Goal: Task Accomplishment & Management: Complete application form

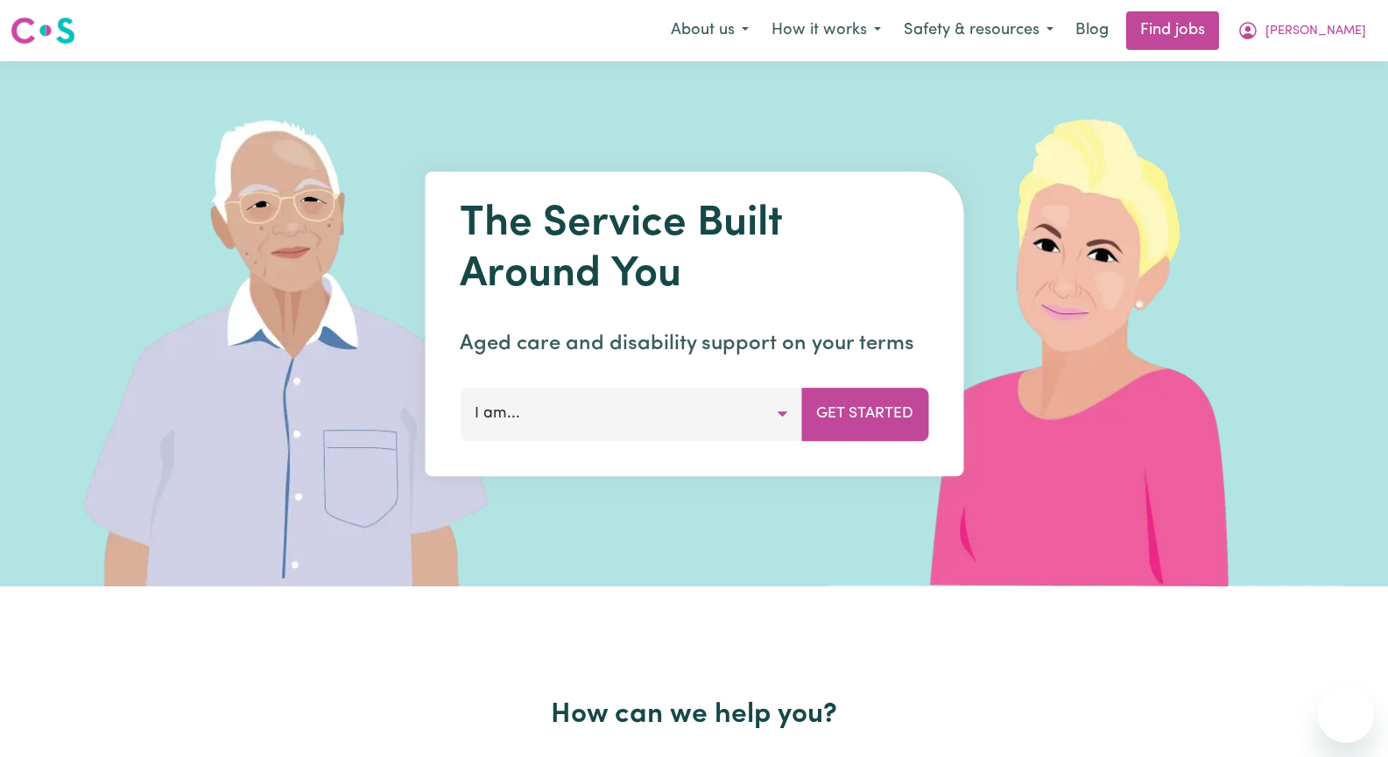
click at [1355, 29] on span "[PERSON_NAME]" at bounding box center [1315, 31] width 101 height 19
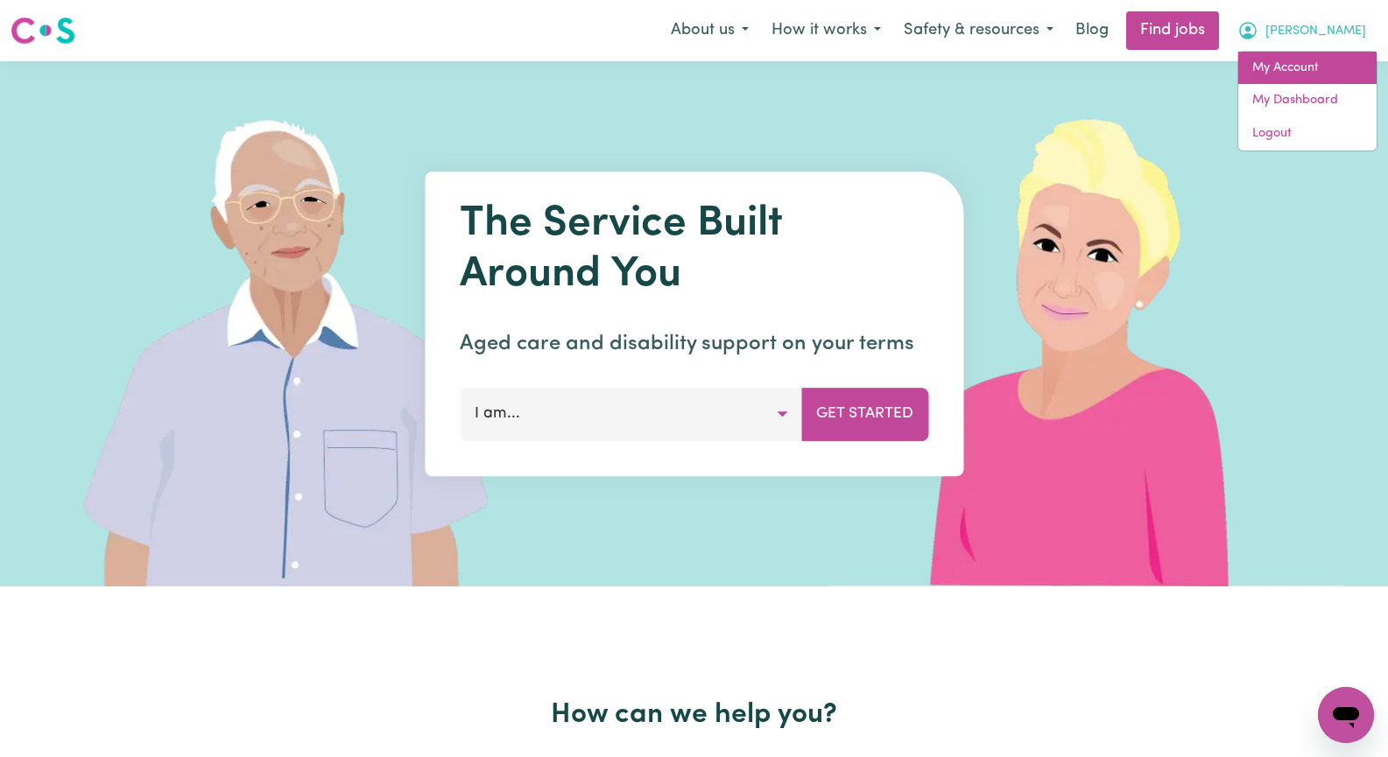
click at [1325, 74] on link "My Account" at bounding box center [1307, 68] width 138 height 33
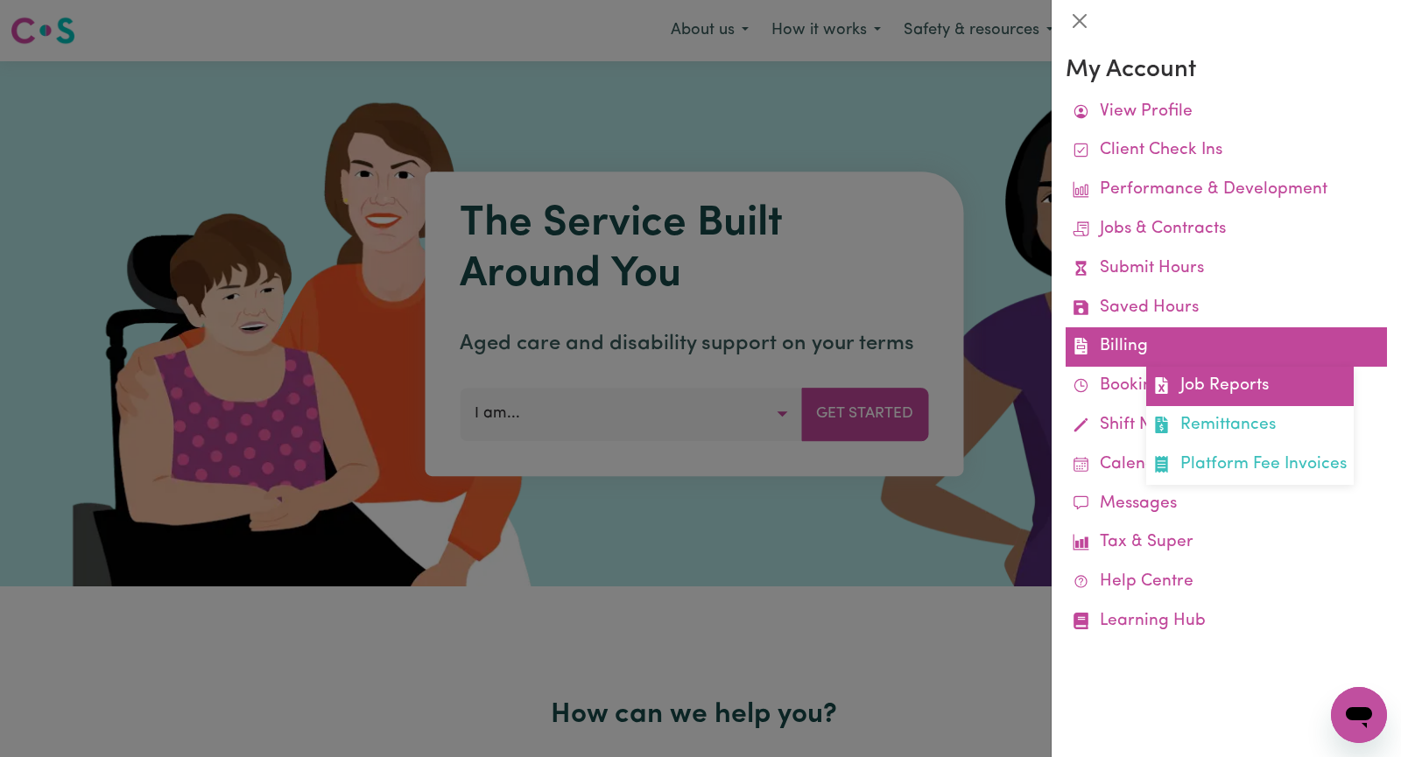
click at [1244, 397] on link "Job Reports" at bounding box center [1250, 386] width 208 height 39
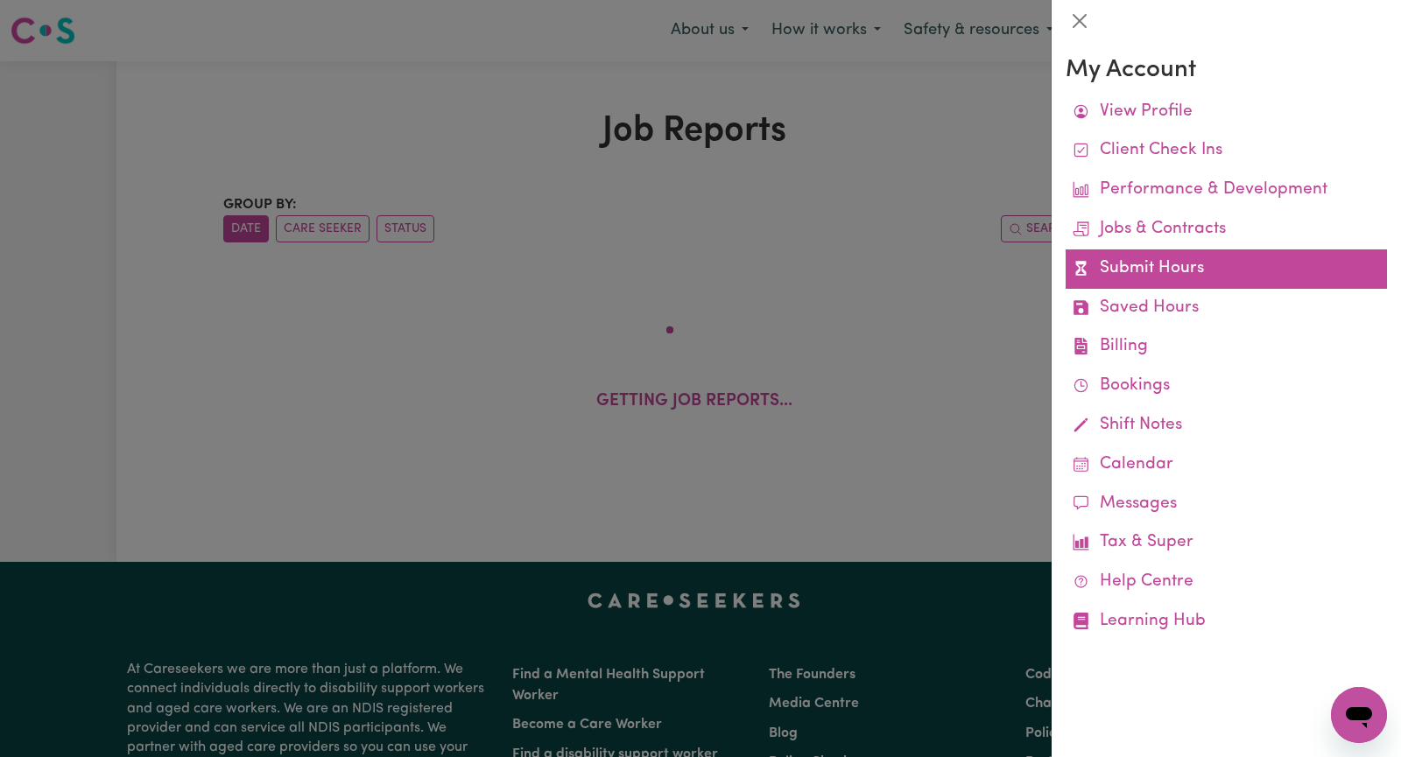
click at [1143, 273] on link "Submit Hours" at bounding box center [1226, 269] width 321 height 39
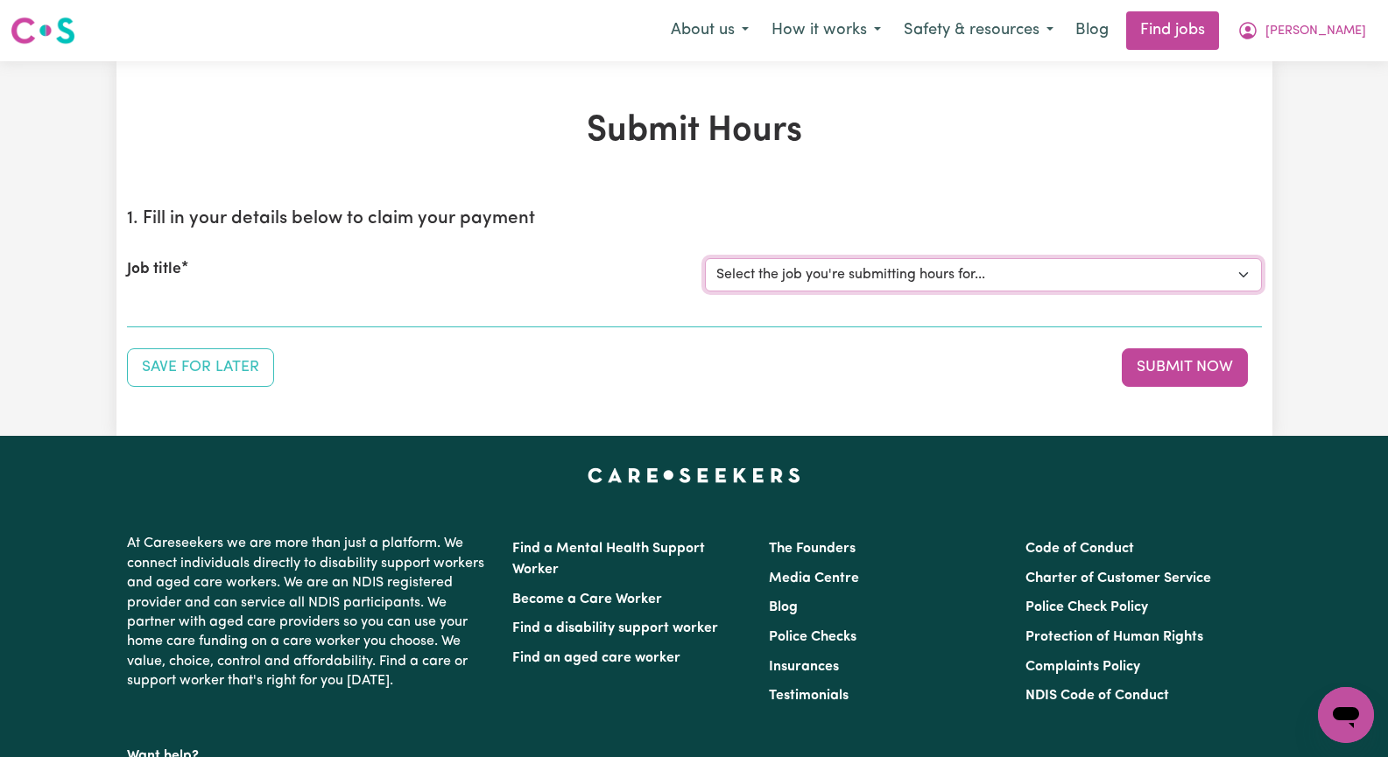
click at [1244, 275] on select "Select the job you're submitting hours for... [[PERSON_NAME]] Seeking Mature, P…" at bounding box center [983, 274] width 557 height 33
select select "13933"
click at [705, 258] on select "Select the job you're submitting hours for... [[PERSON_NAME]] Seeking Mature, P…" at bounding box center [983, 274] width 557 height 33
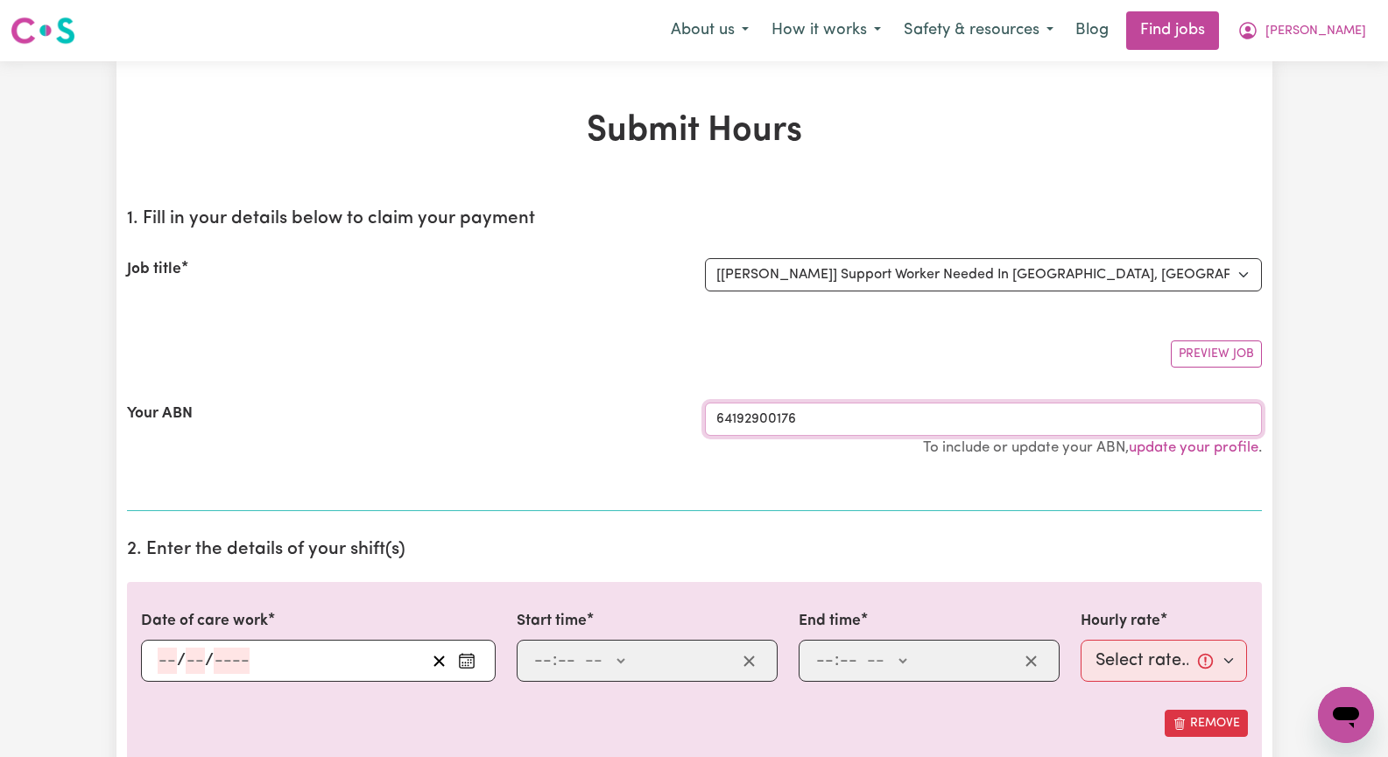
click at [835, 420] on input "64192900176" at bounding box center [983, 419] width 557 height 33
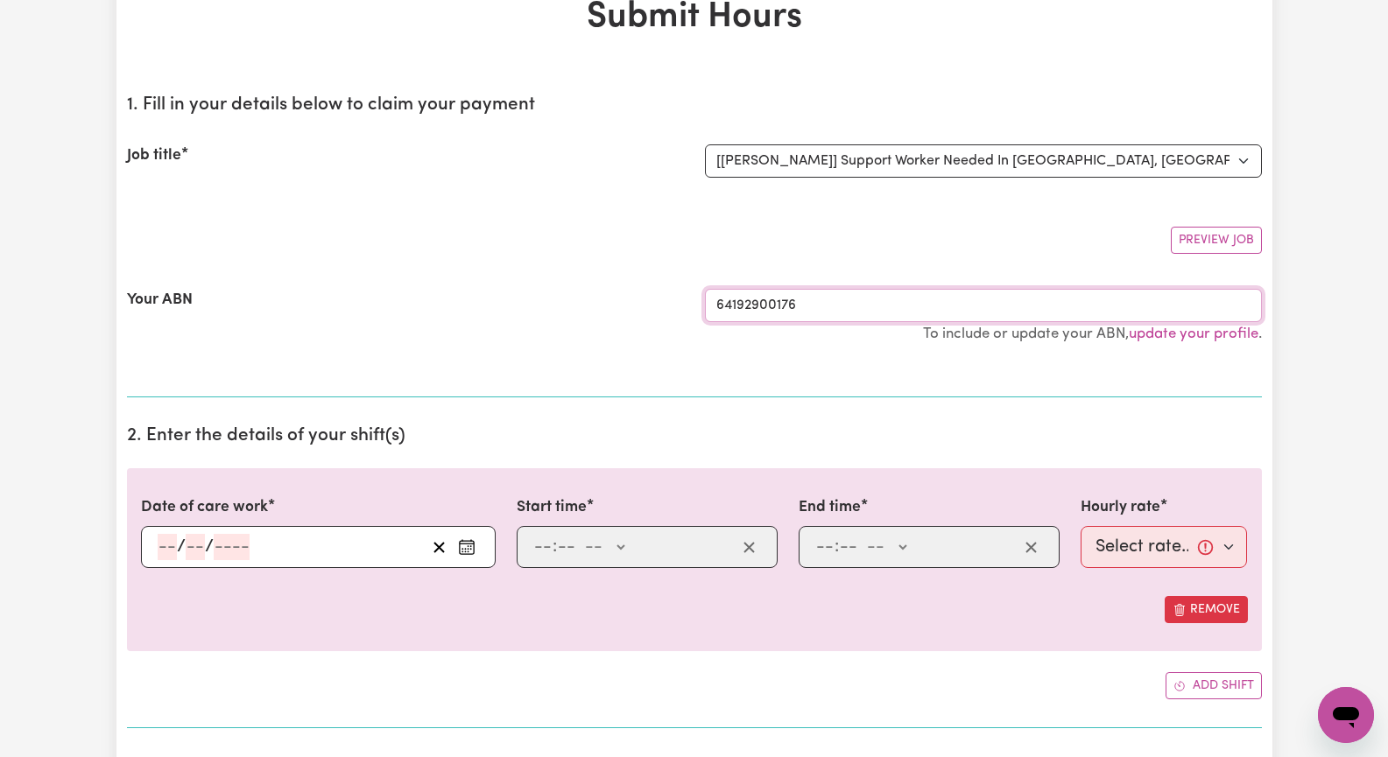
scroll to position [175, 0]
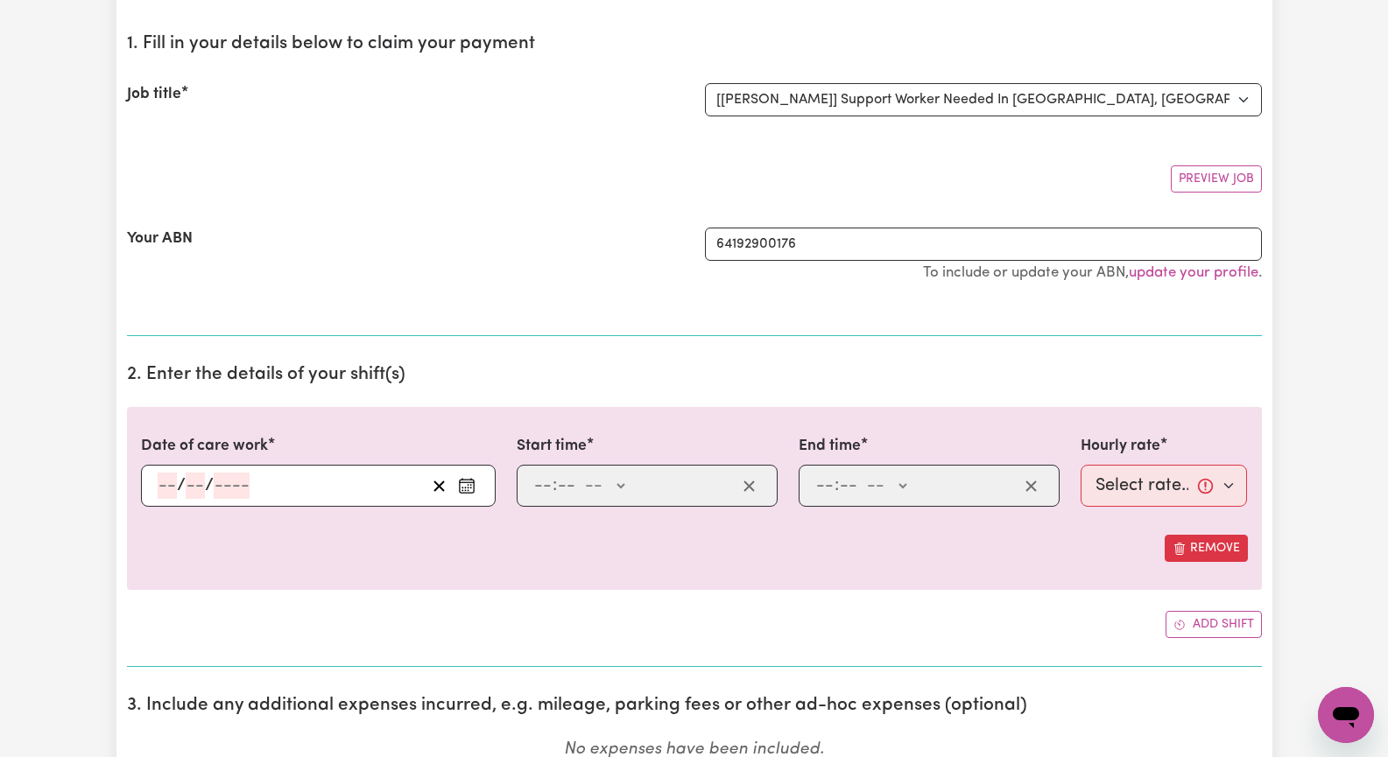
click at [468, 483] on icon "Enter the date of care work" at bounding box center [467, 486] width 18 height 18
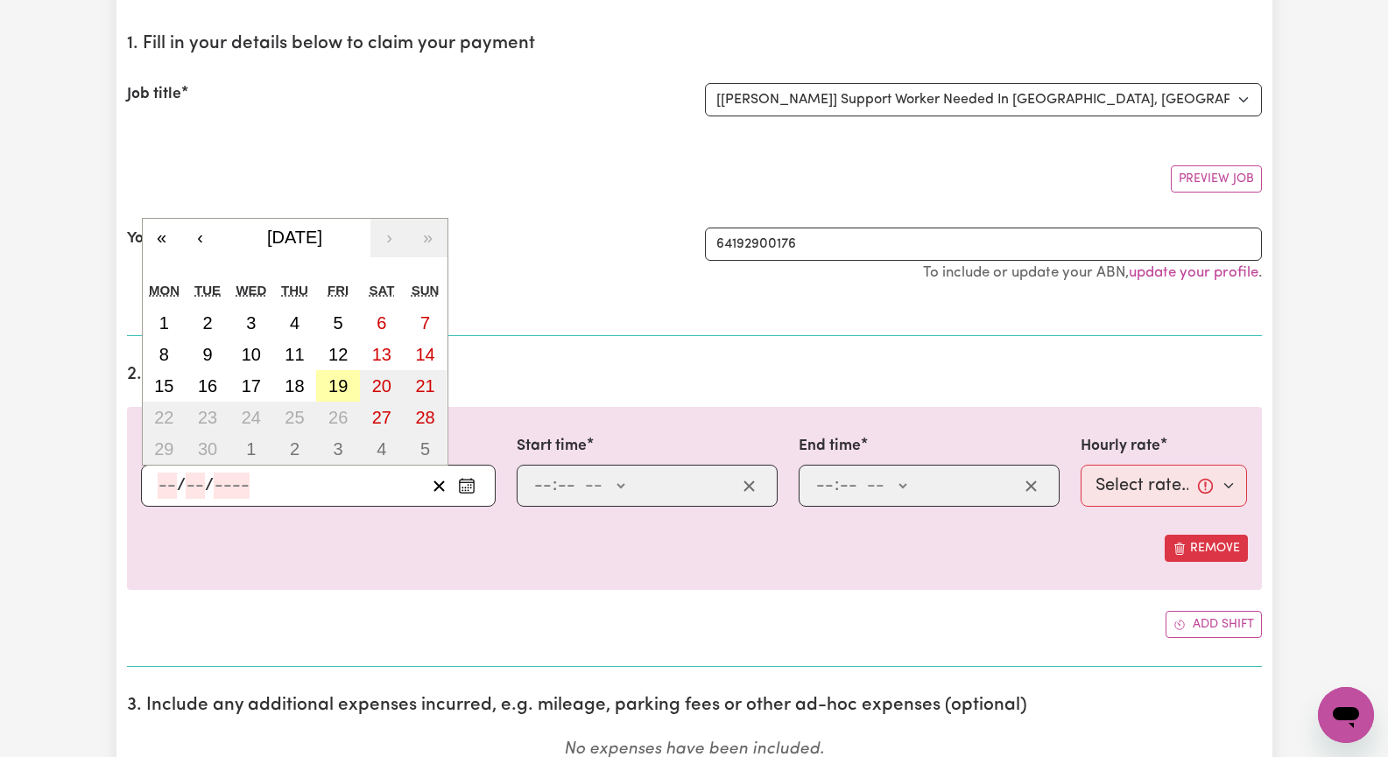
click at [336, 384] on abbr "19" at bounding box center [337, 386] width 19 height 19
type input "[DATE]"
type input "19"
type input "9"
type input "2025"
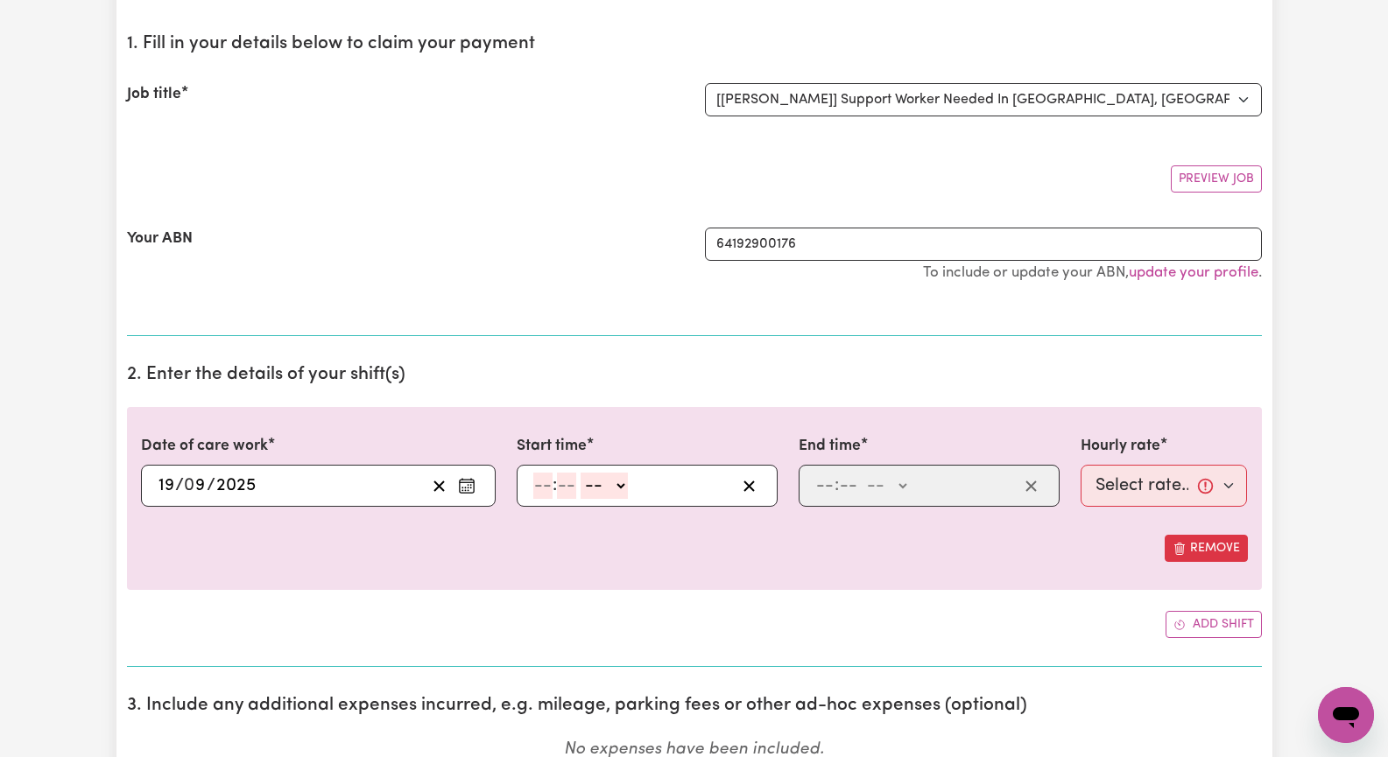
drag, startPoint x: 544, startPoint y: 486, endPoint x: 561, endPoint y: 491, distance: 18.3
click at [544, 486] on input "number" at bounding box center [542, 486] width 19 height 26
type input "2"
type input "0"
click at [616, 489] on select "-- AM PM" at bounding box center [600, 486] width 47 height 26
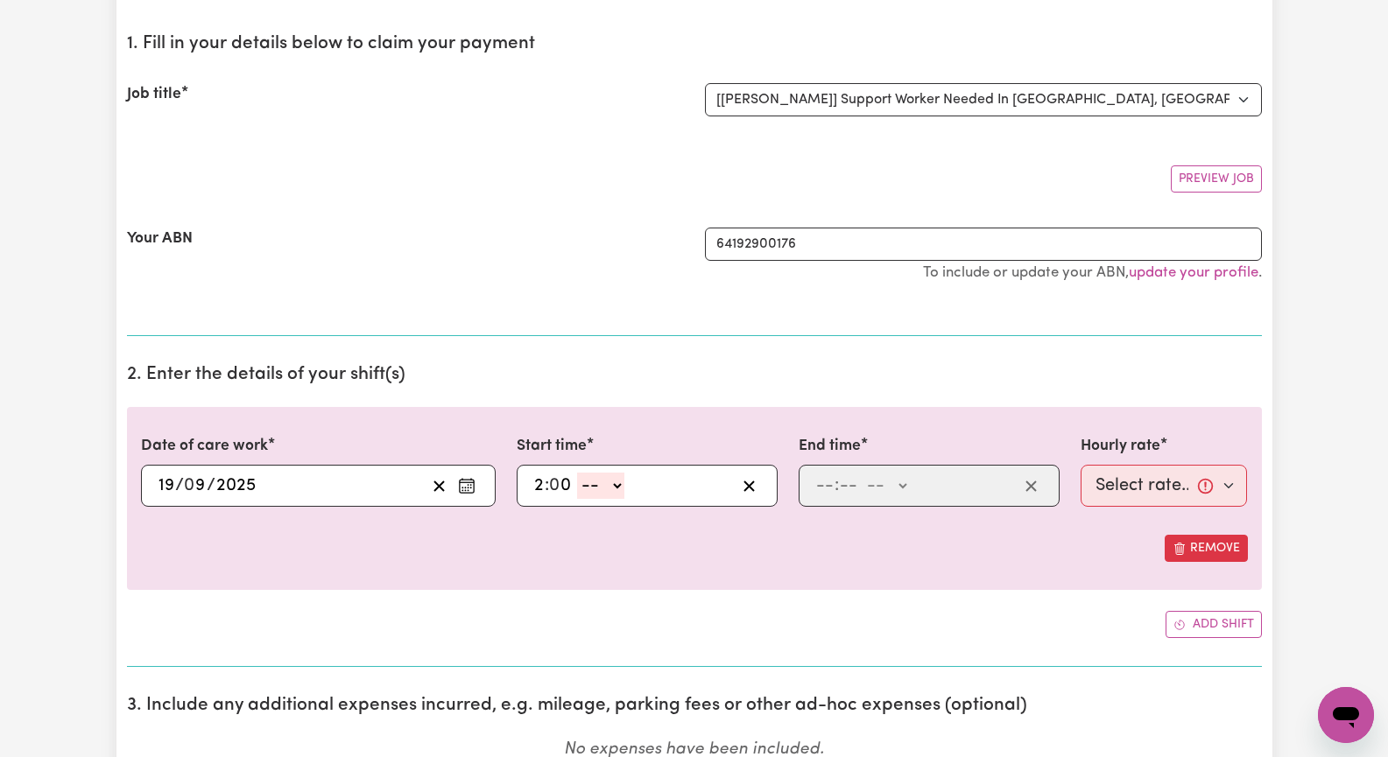
select select "pm"
click at [577, 473] on select "-- AM PM" at bounding box center [600, 486] width 47 height 26
type input "14:00"
drag, startPoint x: 819, startPoint y: 483, endPoint x: 862, endPoint y: 487, distance: 43.0
click at [823, 483] on input "number" at bounding box center [824, 486] width 19 height 26
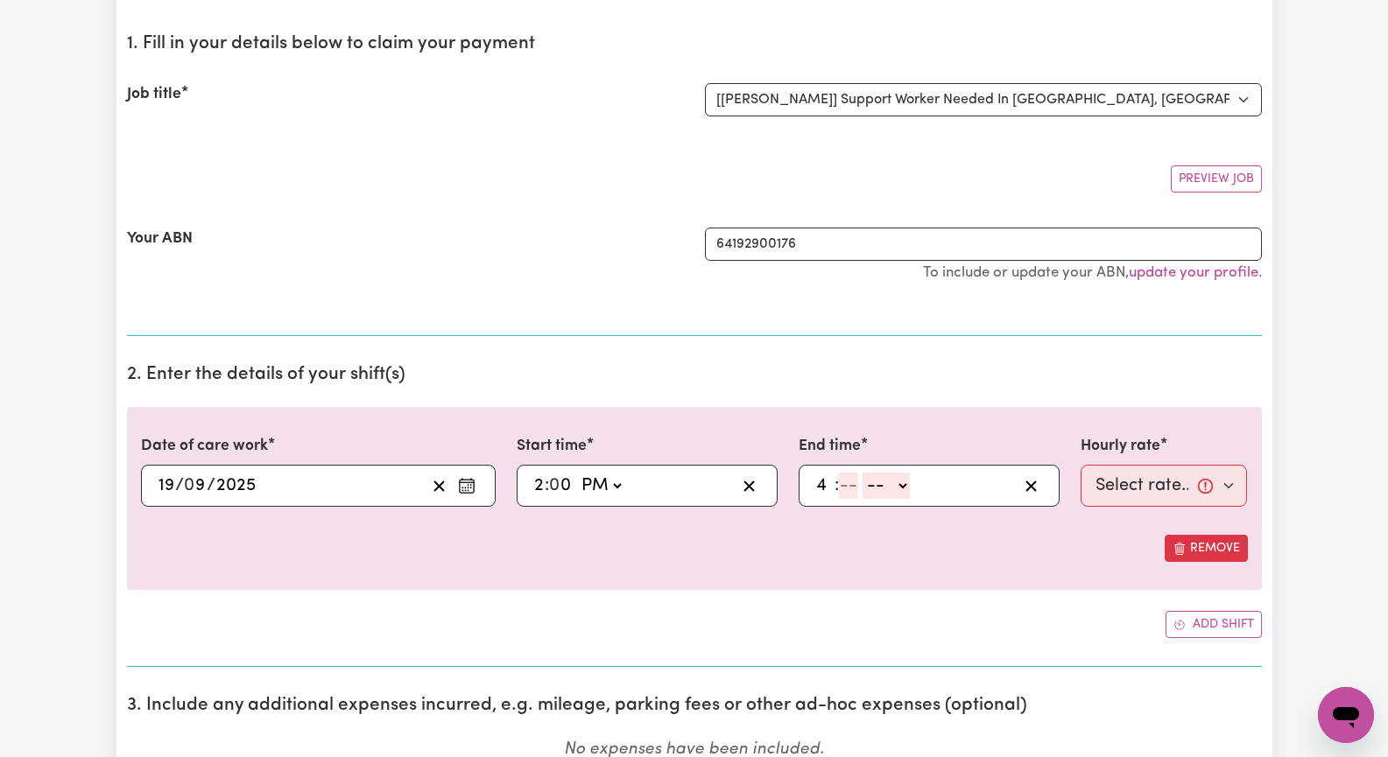
type input "4"
type input "0"
click at [900, 487] on select "-- AM PM" at bounding box center [883, 486] width 47 height 26
select select "pm"
click at [860, 473] on select "-- AM PM" at bounding box center [883, 486] width 47 height 26
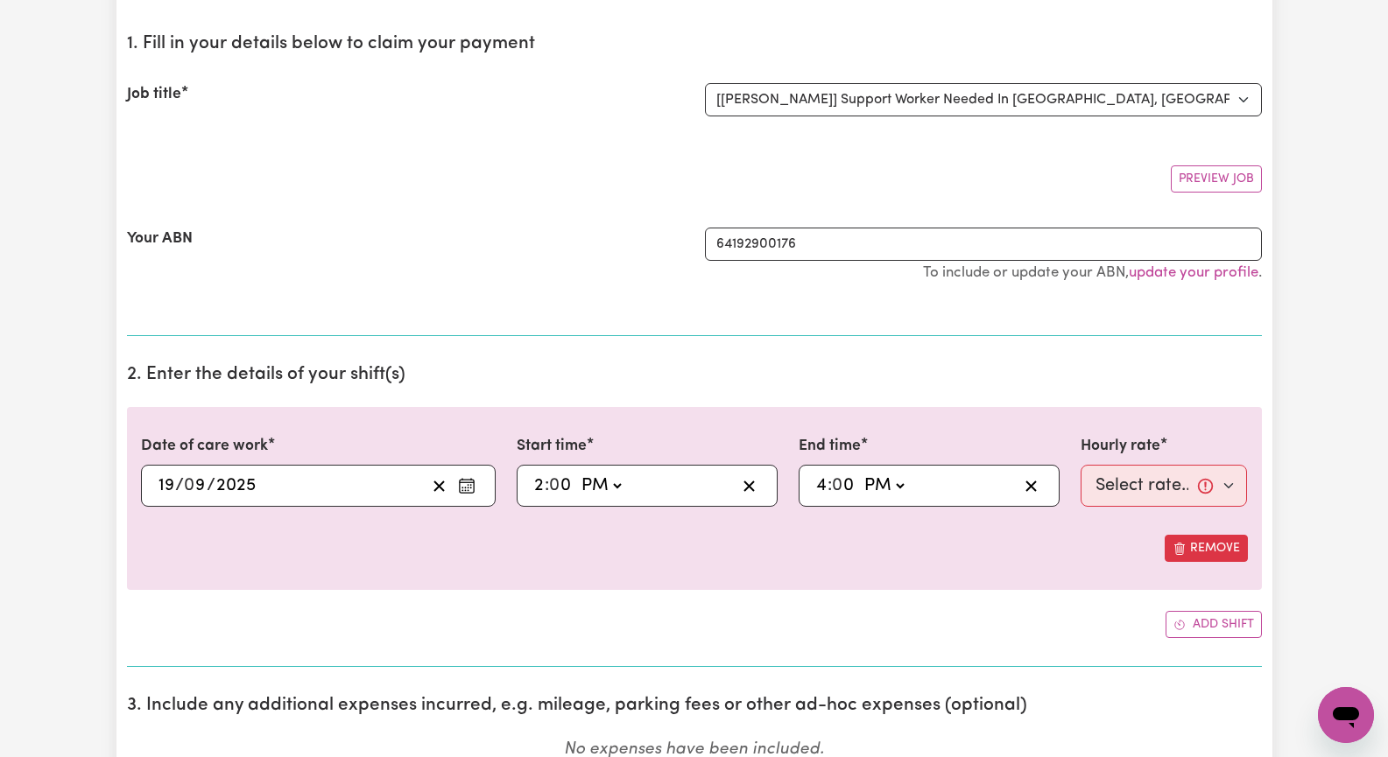
type input "16:00"
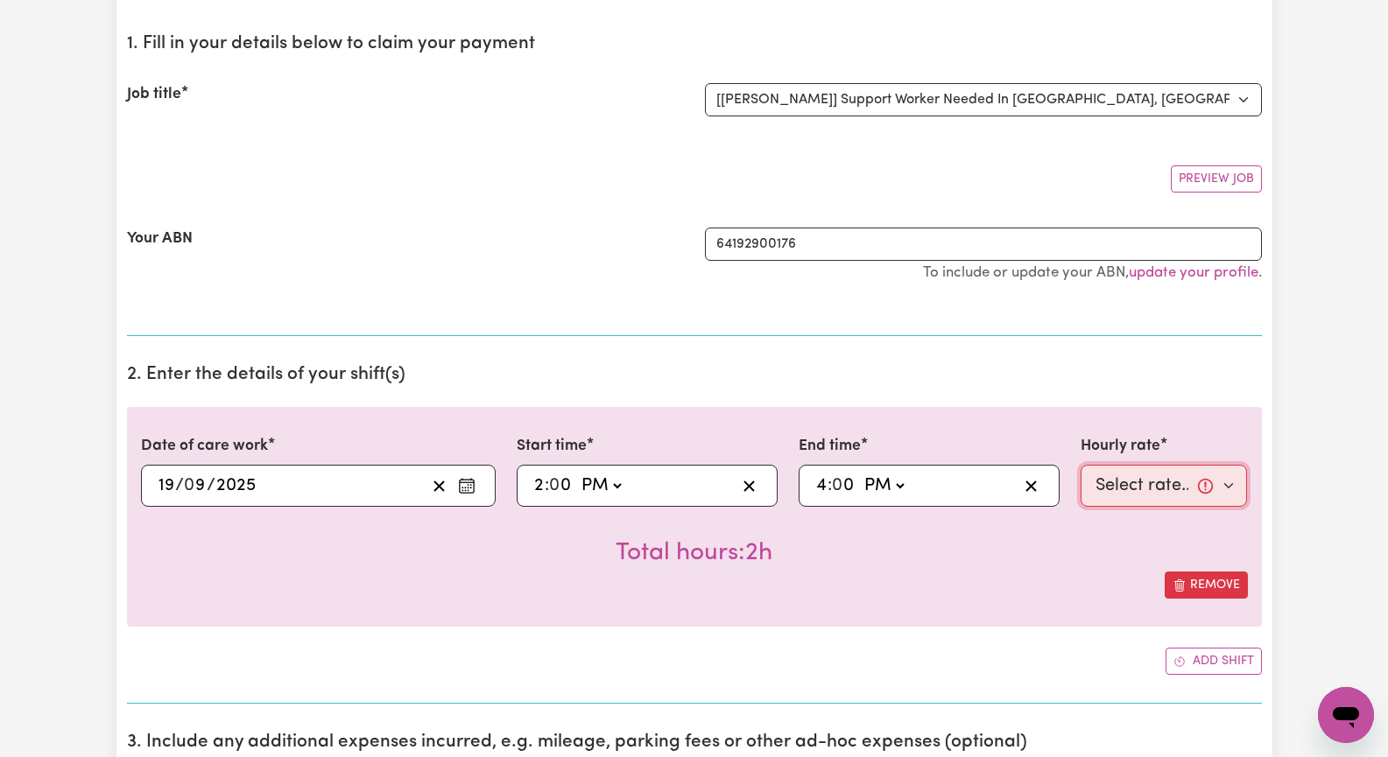
click at [1221, 483] on select "Select rate... $60.00 (Weekday) $90.00 ([DATE])" at bounding box center [1163, 486] width 167 height 42
select select "60-Weekday"
click at [1080, 465] on select "Select rate... $60.00 (Weekday) $90.00 ([DATE])" at bounding box center [1163, 486] width 167 height 42
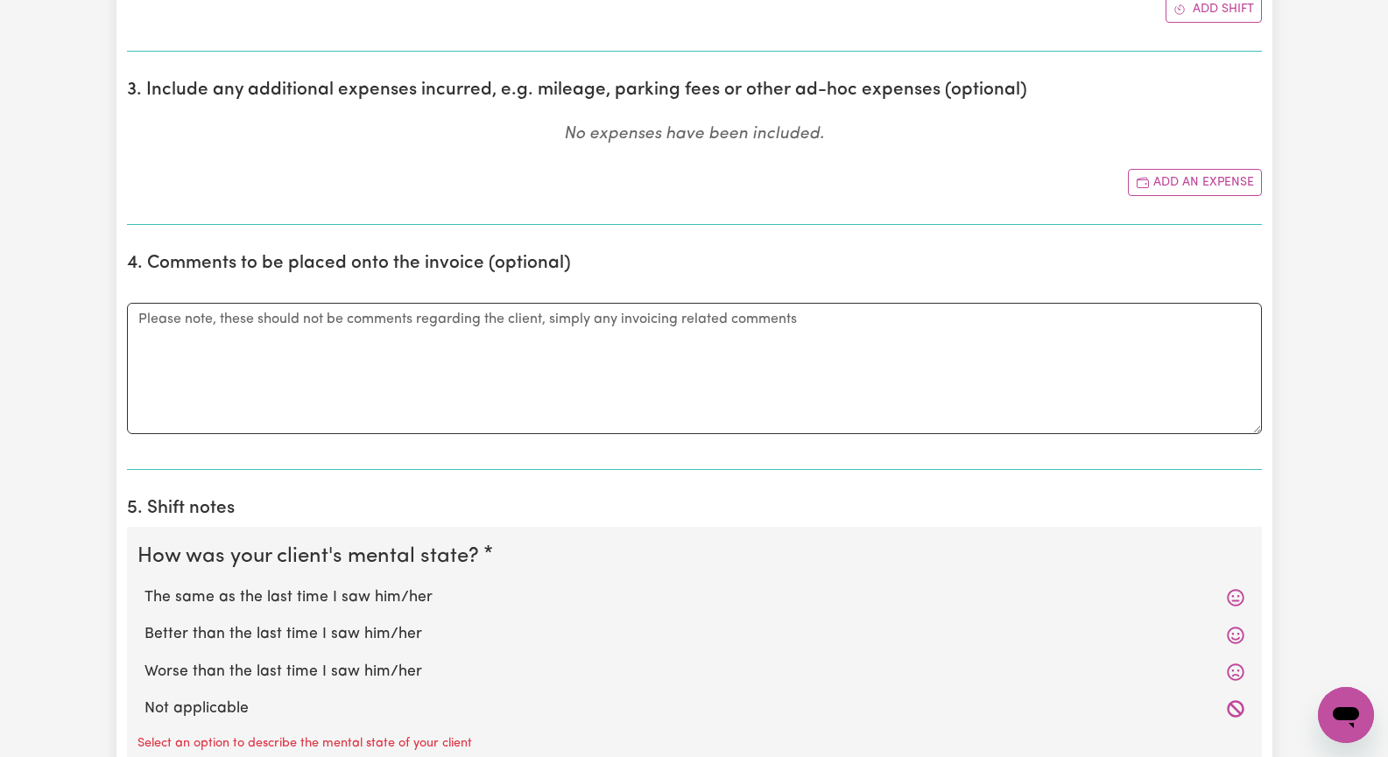
scroll to position [876, 0]
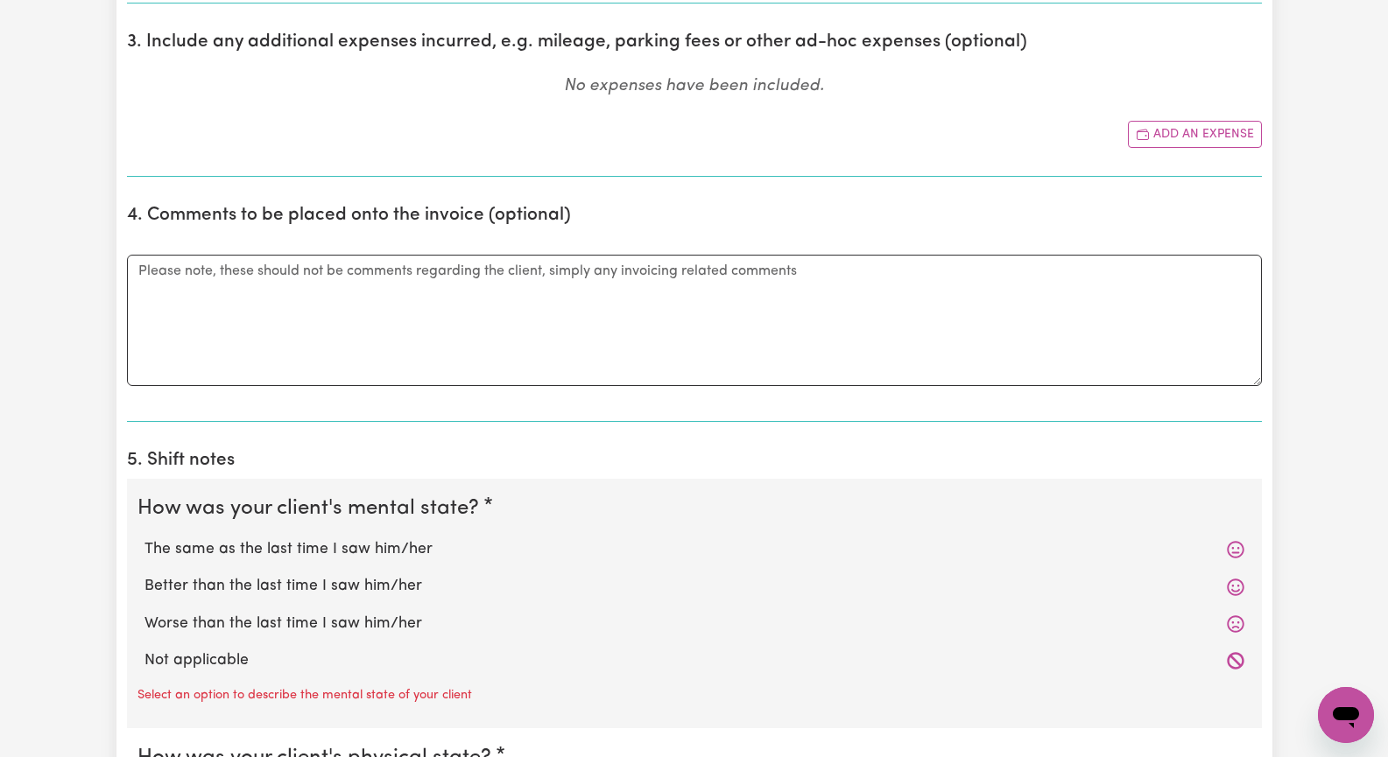
click at [419, 550] on label "The same as the last time I saw him/her" at bounding box center [694, 549] width 1100 height 23
click at [144, 538] on input "The same as the last time I saw him/her" at bounding box center [144, 538] width 1 height 1
radio input "true"
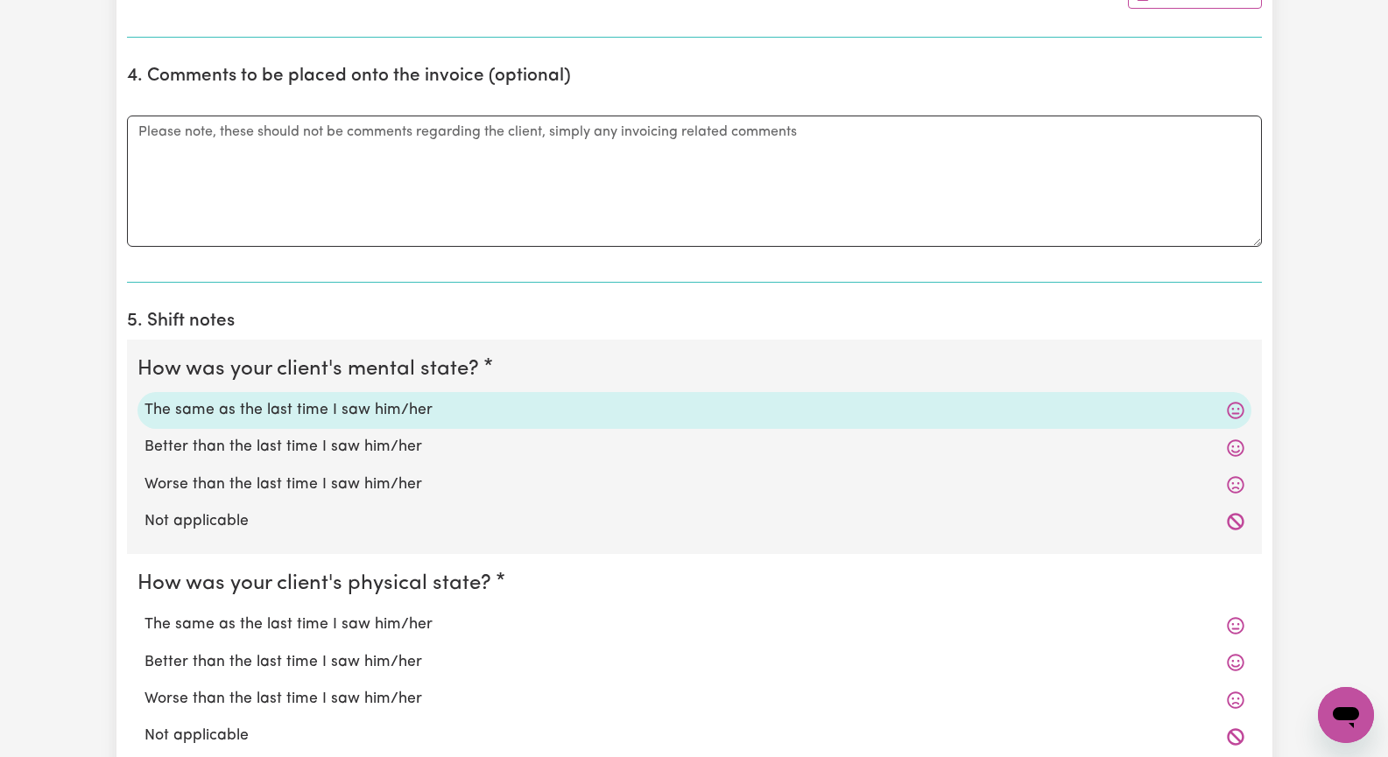
scroll to position [1051, 0]
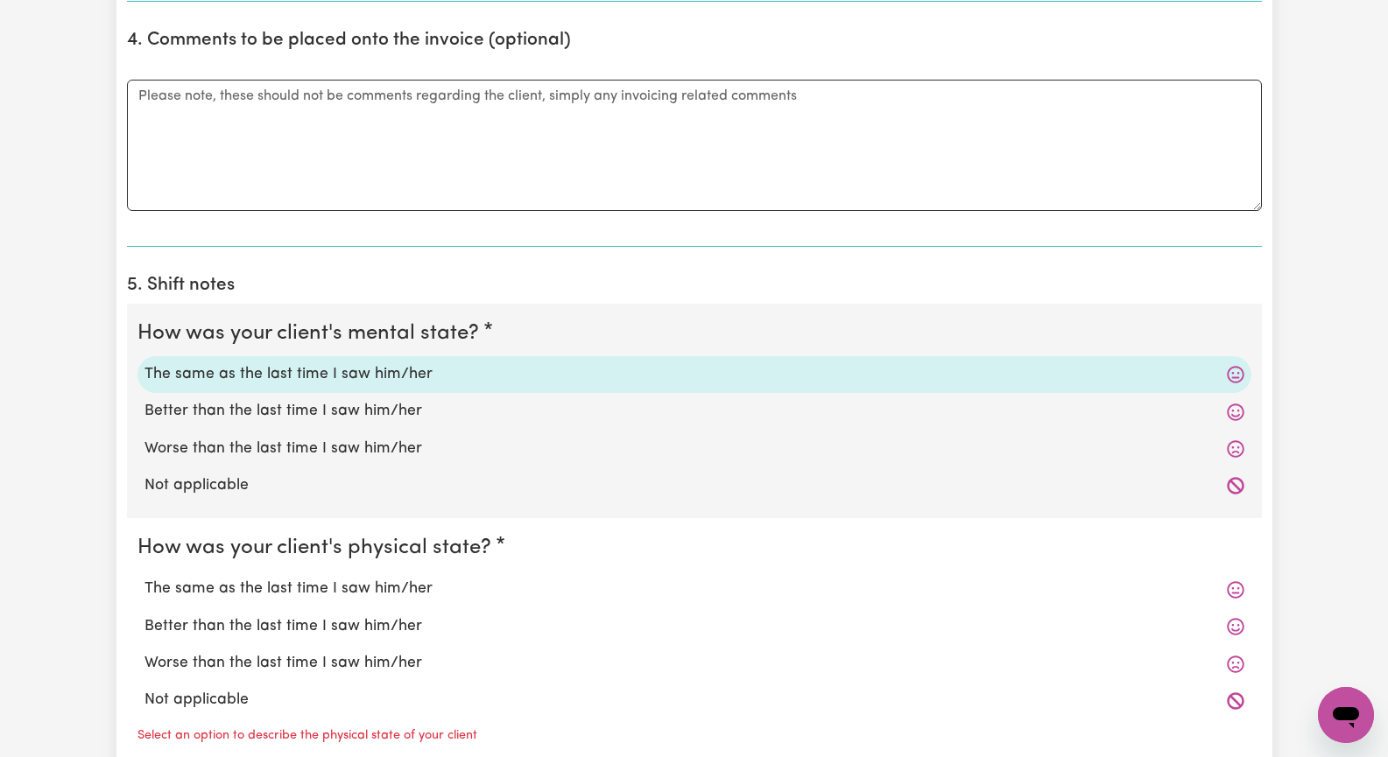
click at [384, 589] on label "The same as the last time I saw him/her" at bounding box center [694, 589] width 1100 height 23
click at [144, 578] on input "The same as the last time I saw him/her" at bounding box center [144, 577] width 1 height 1
radio input "true"
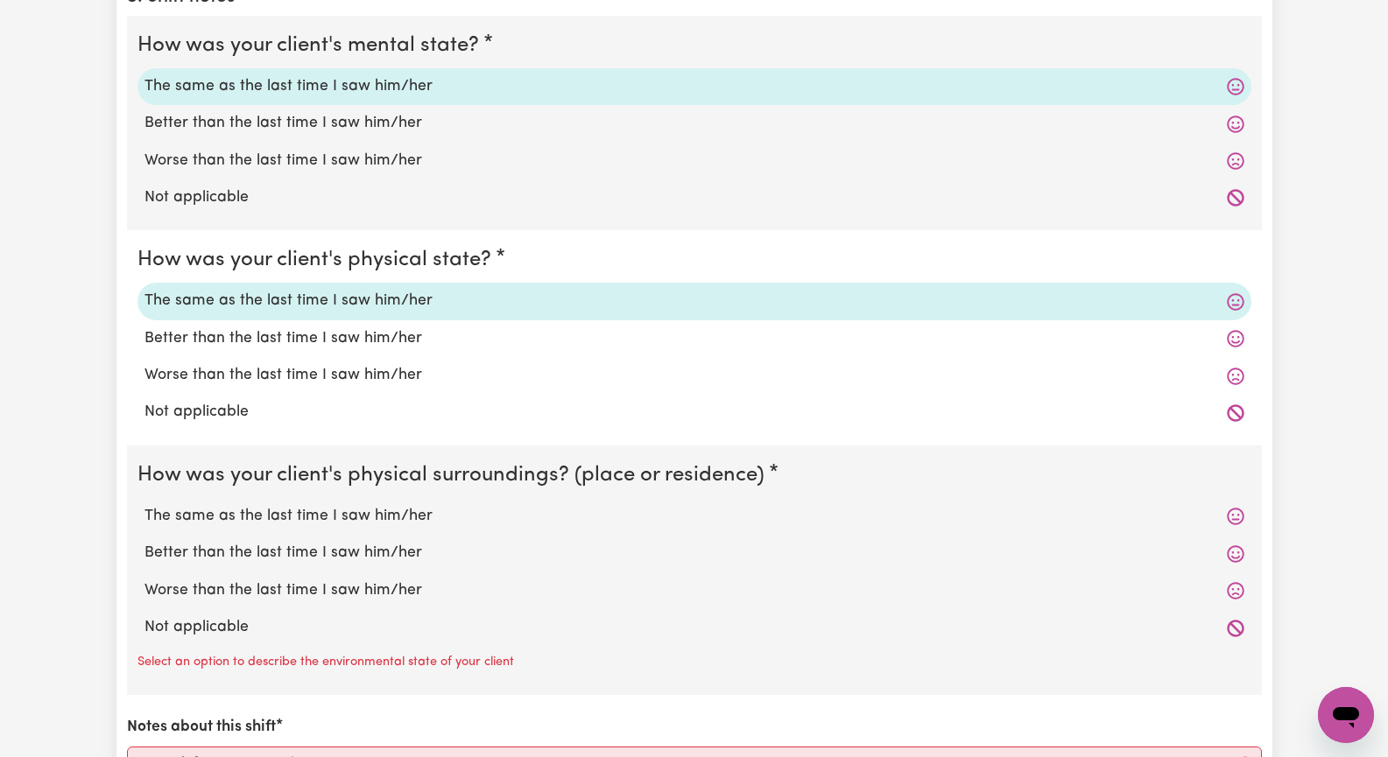
scroll to position [1401, 0]
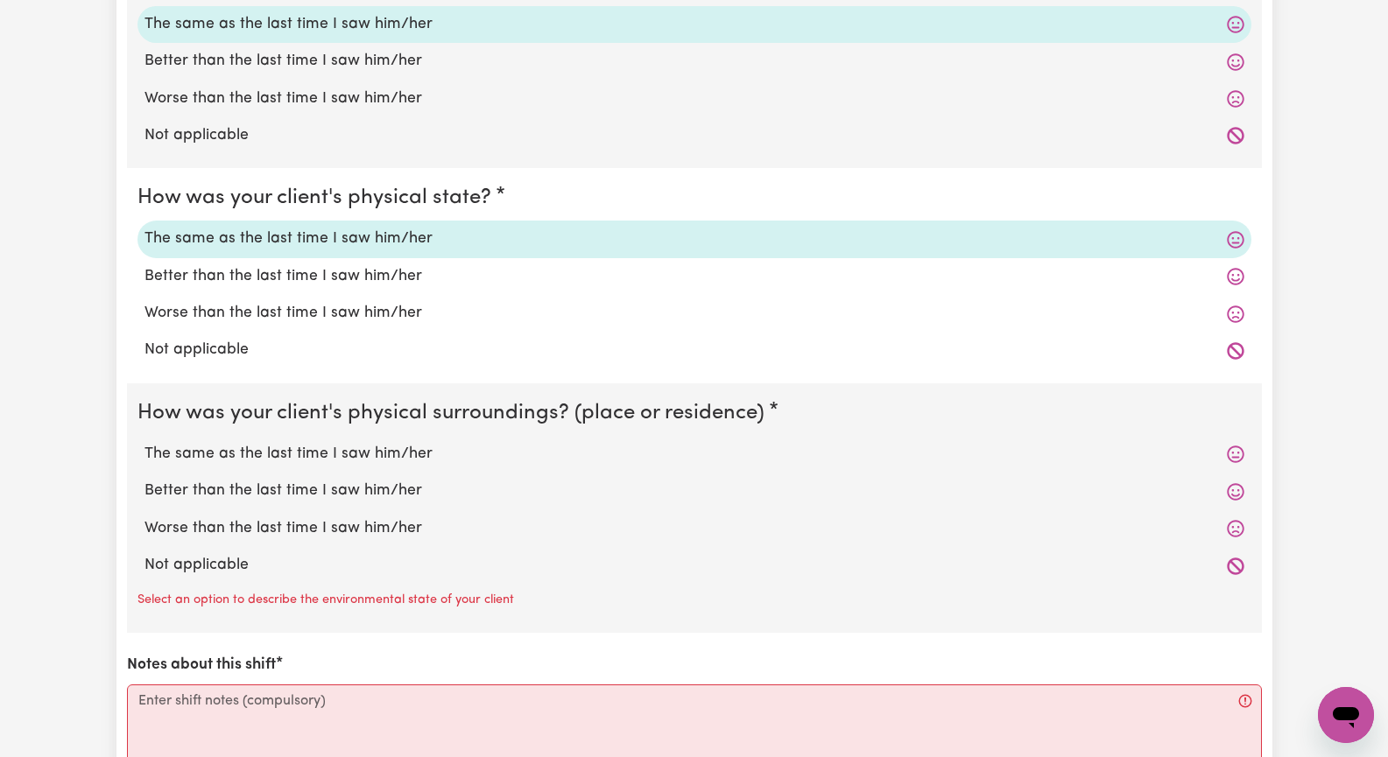
click at [219, 567] on label "Not applicable" at bounding box center [694, 565] width 1100 height 23
click at [144, 554] on input "Not applicable" at bounding box center [144, 553] width 1 height 1
radio input "true"
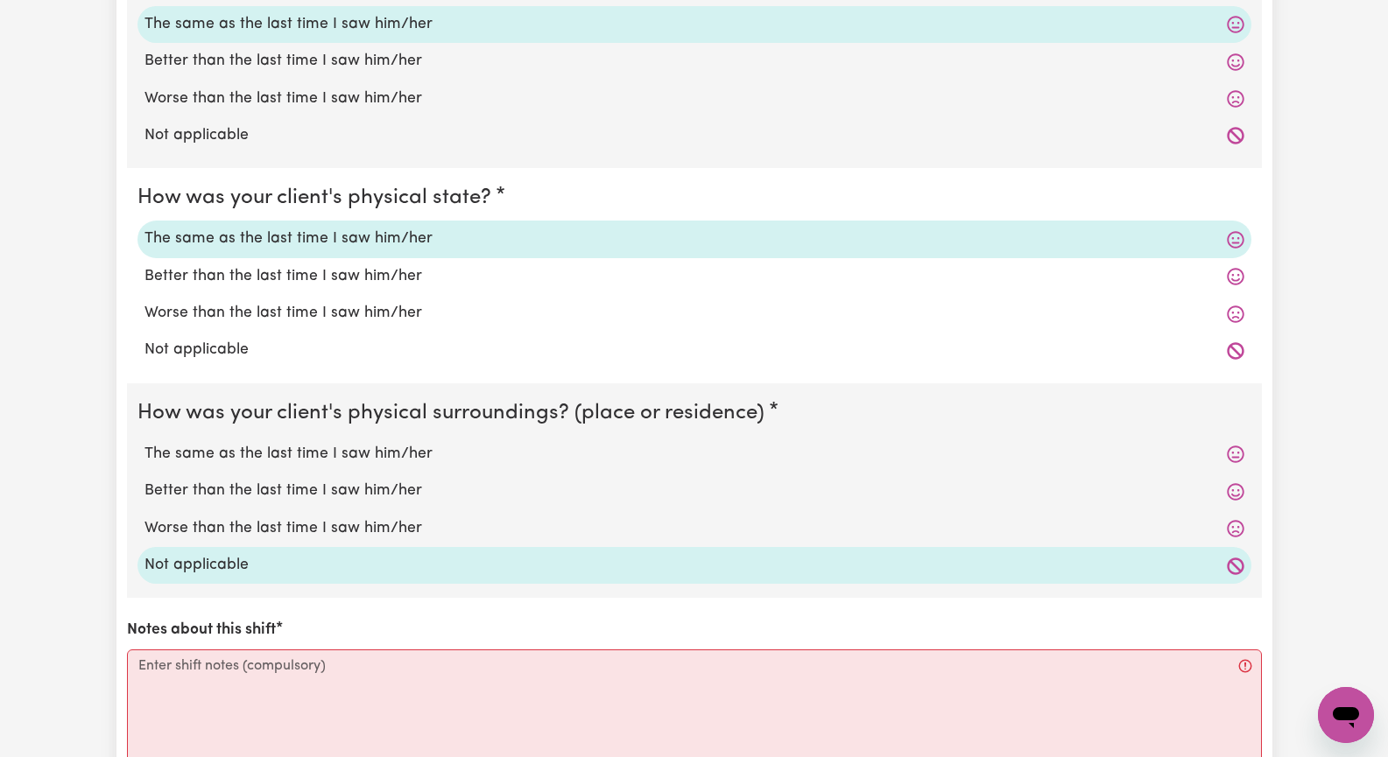
click at [303, 453] on label "The same as the last time I saw him/her" at bounding box center [694, 454] width 1100 height 23
click at [144, 443] on input "The same as the last time I saw him/her" at bounding box center [144, 442] width 1 height 1
radio input "true"
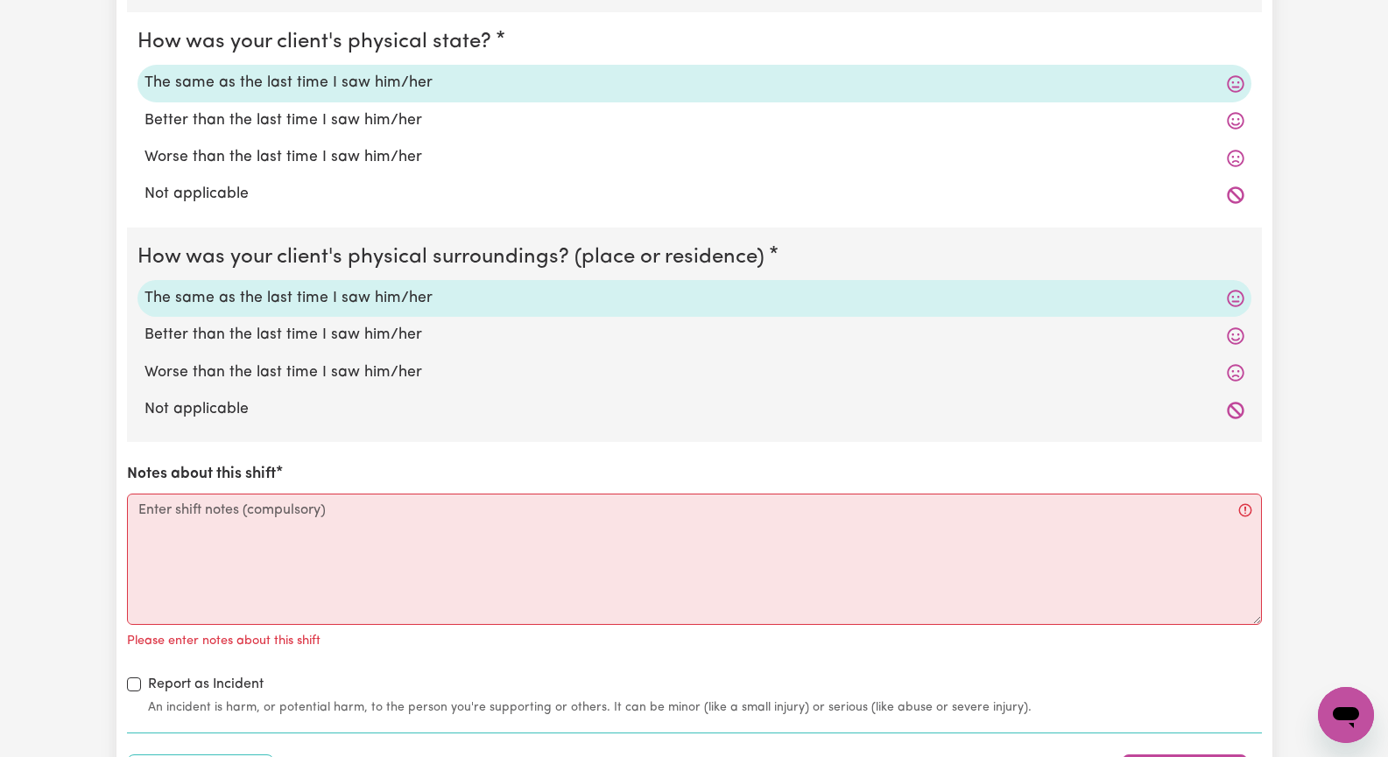
scroll to position [1664, 0]
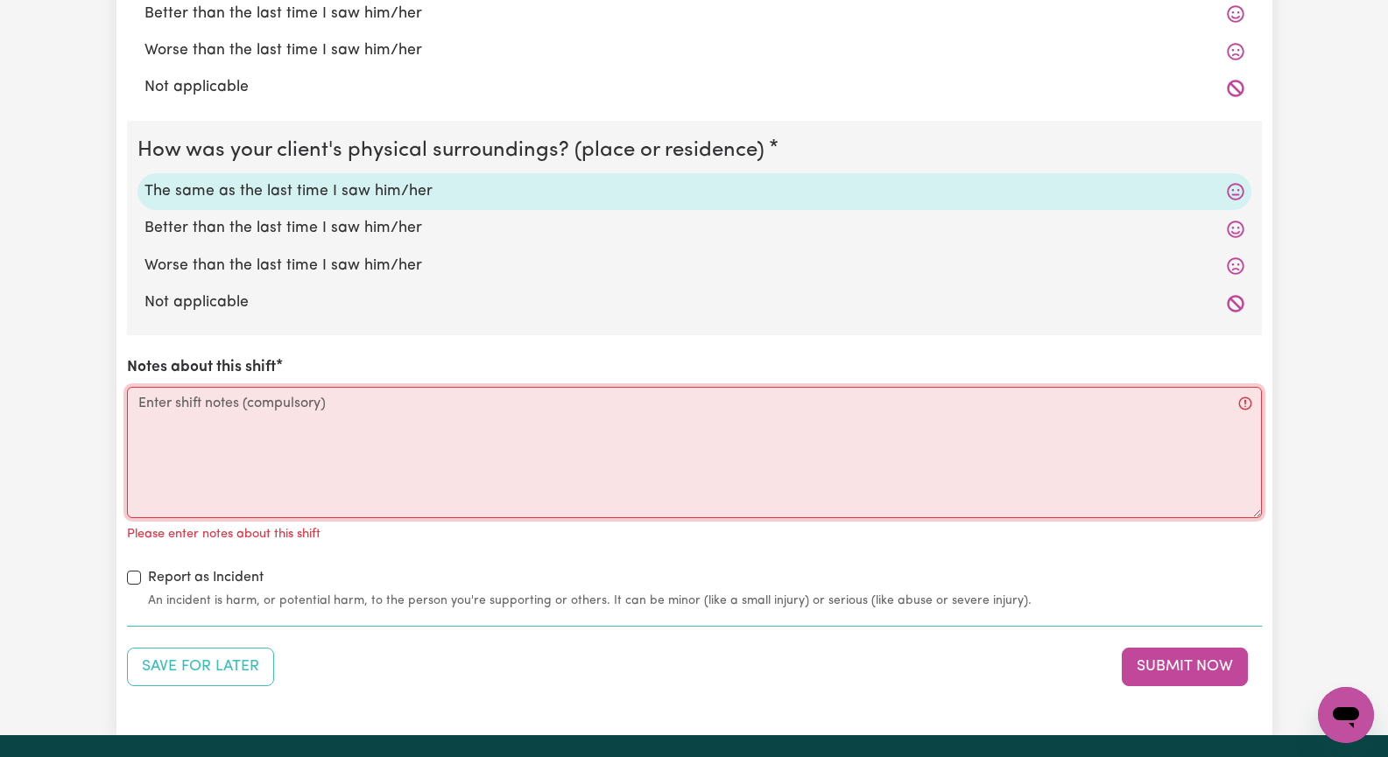
click at [188, 454] on textarea "Notes about this shift" at bounding box center [694, 452] width 1135 height 131
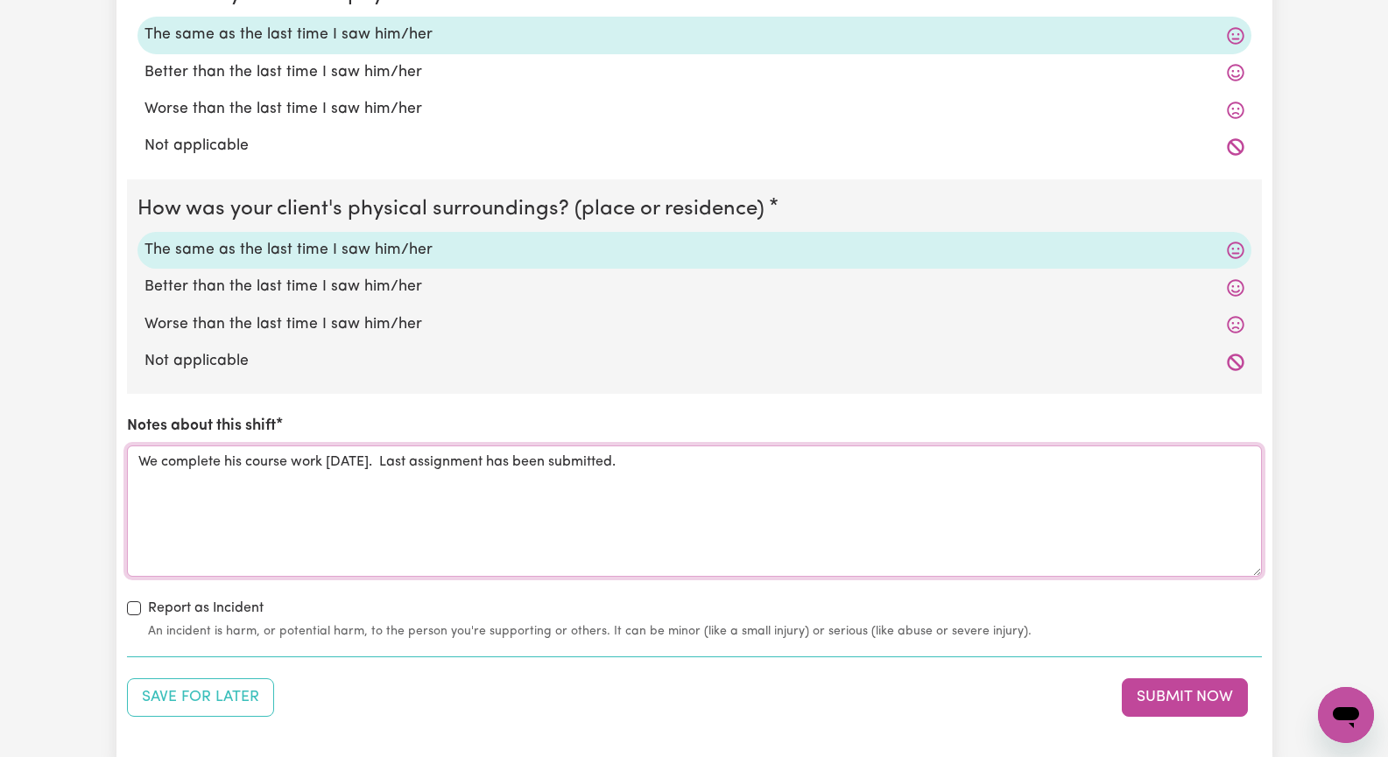
scroll to position [1751, 0]
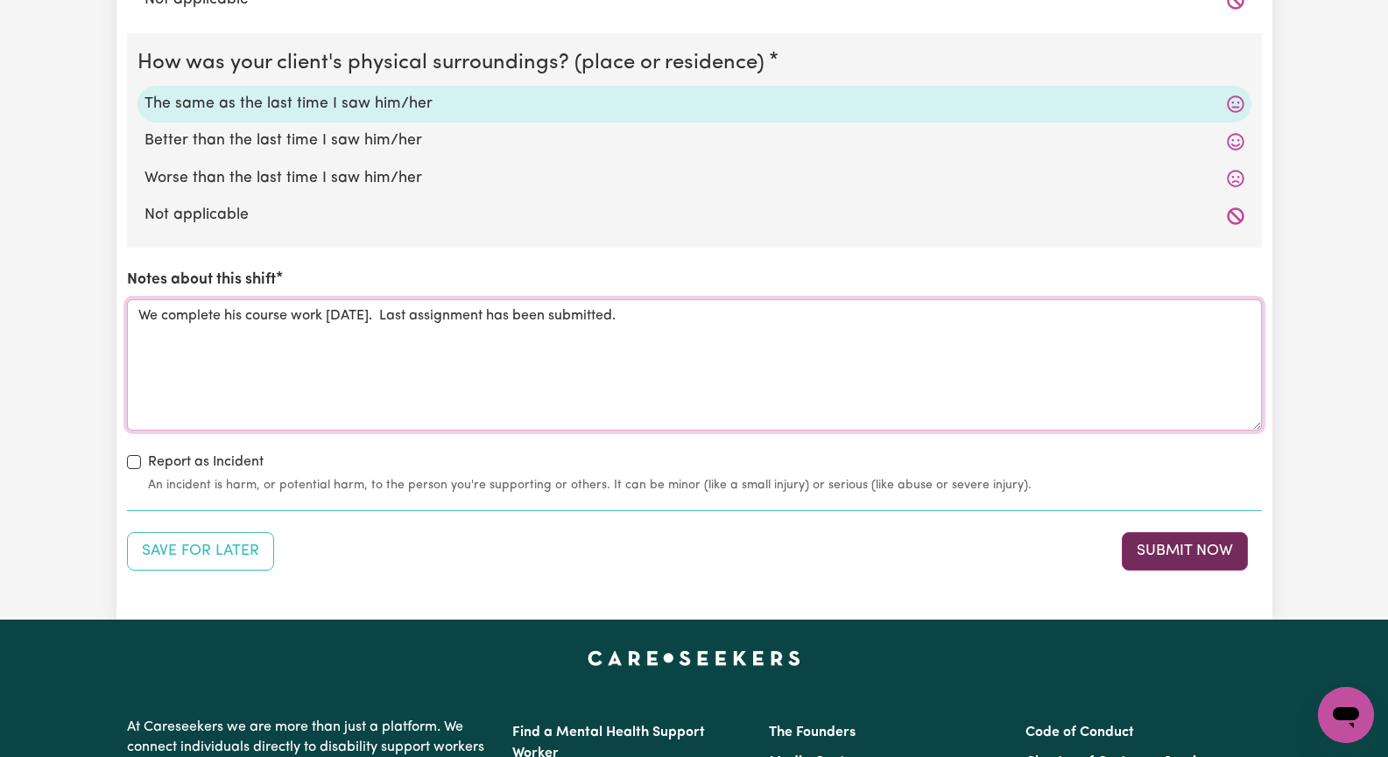
type textarea "We complete his course work [DATE]. Last assignment has been submitted."
click at [1182, 551] on button "Submit Now" at bounding box center [1185, 551] width 126 height 39
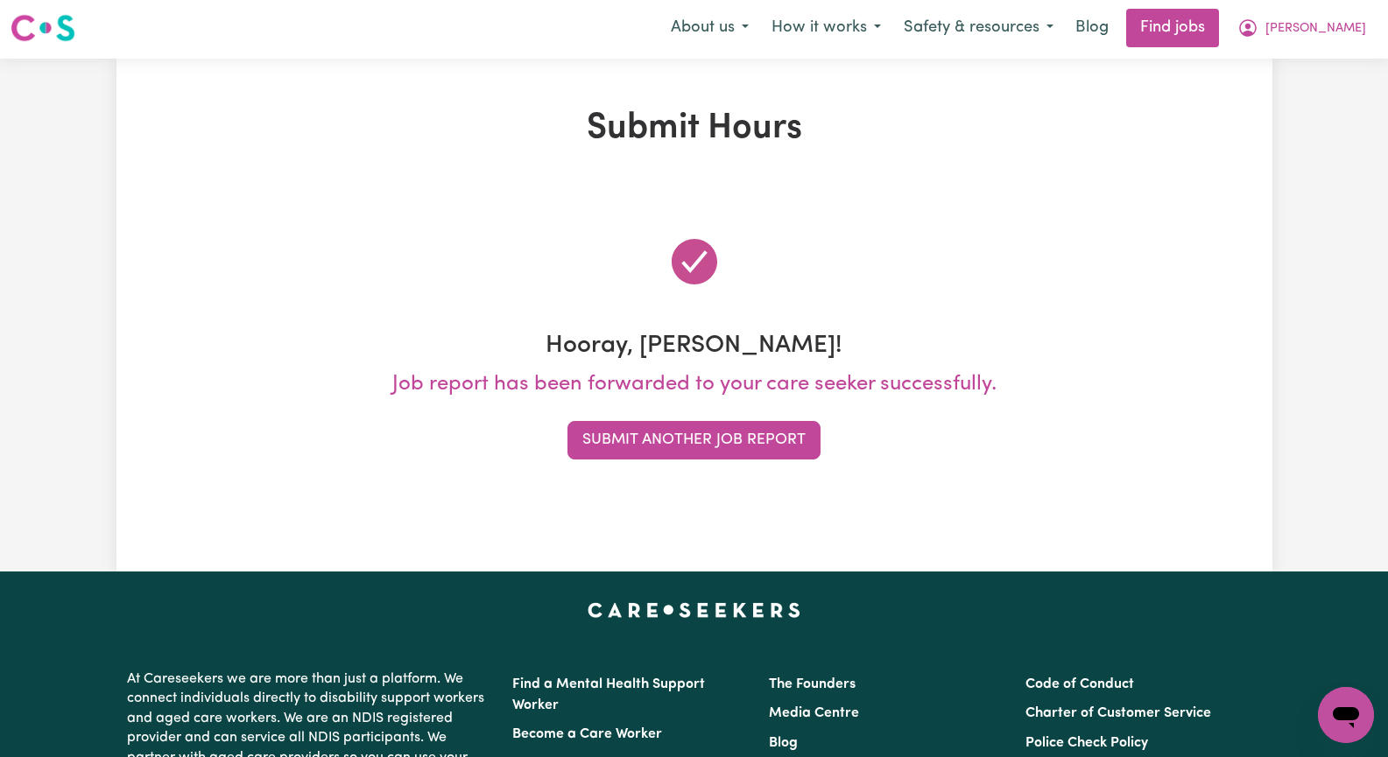
scroll to position [0, 0]
